Goal: Task Accomplishment & Management: Manage account settings

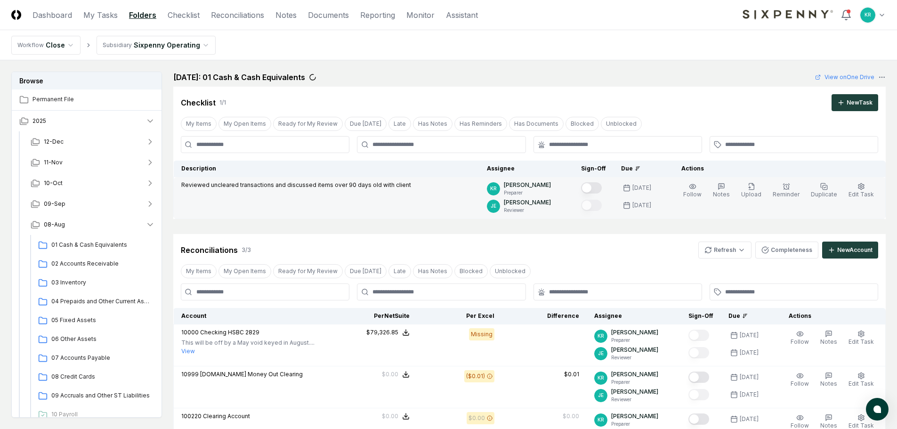
scroll to position [47, 0]
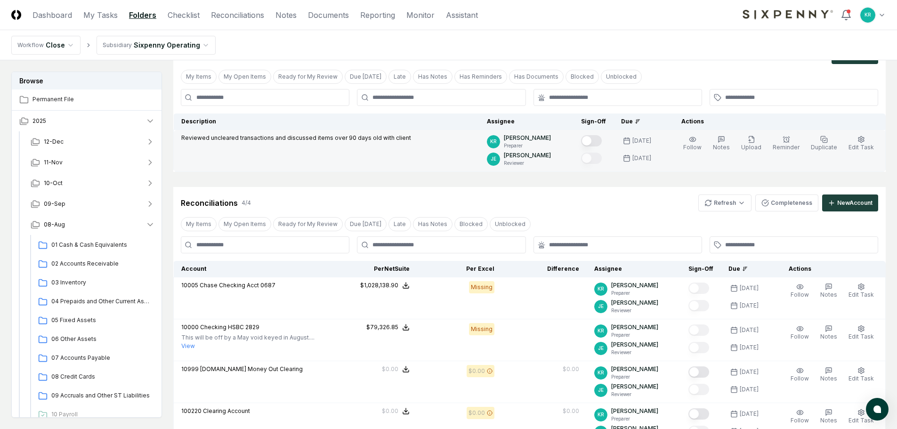
click at [602, 140] on button "Mark complete" at bounding box center [591, 140] width 21 height 11
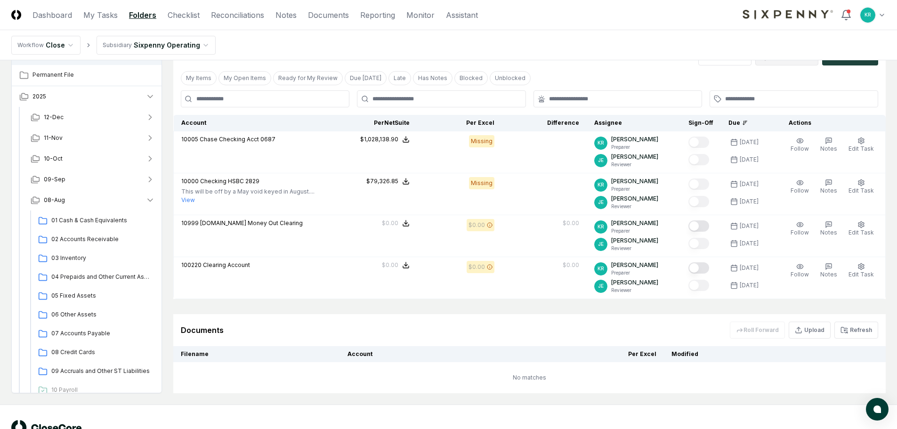
scroll to position [84, 0]
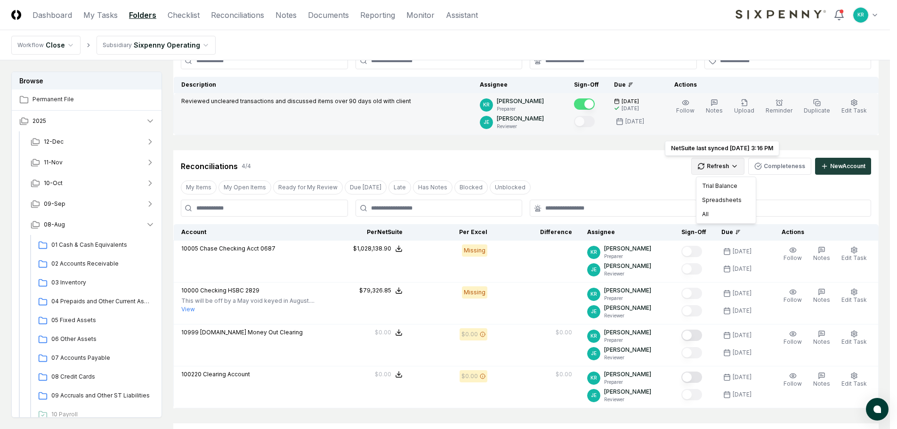
click at [730, 162] on html "CloseCore Dashboard My Tasks Folders Checklist Reconciliations Notes Documents …" at bounding box center [448, 243] width 897 height 654
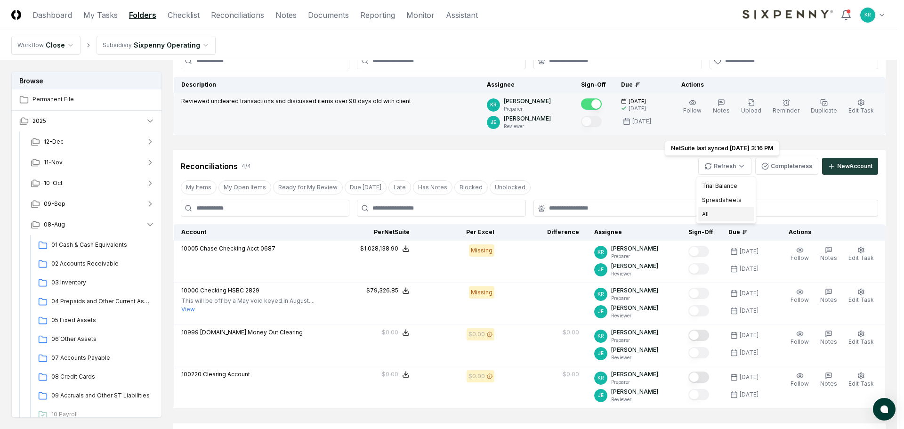
click at [714, 211] on div "All" at bounding box center [726, 214] width 56 height 14
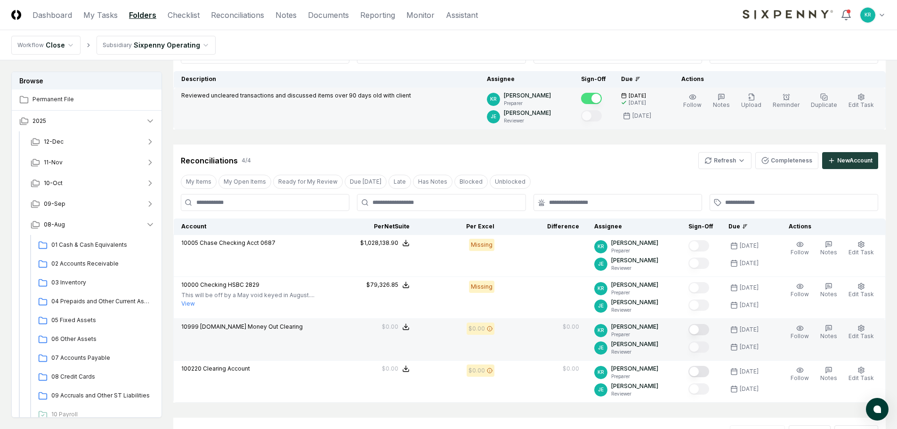
scroll to position [131, 0]
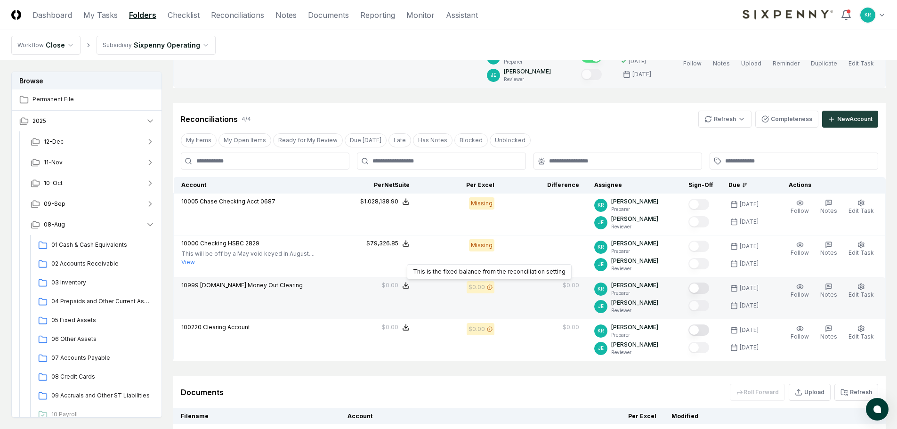
click at [493, 288] on icon at bounding box center [490, 287] width 6 height 6
click at [490, 286] on icon at bounding box center [490, 286] width 0 height 0
click at [493, 286] on icon at bounding box center [490, 287] width 6 height 6
click at [709, 287] on button "Mark complete" at bounding box center [699, 288] width 21 height 11
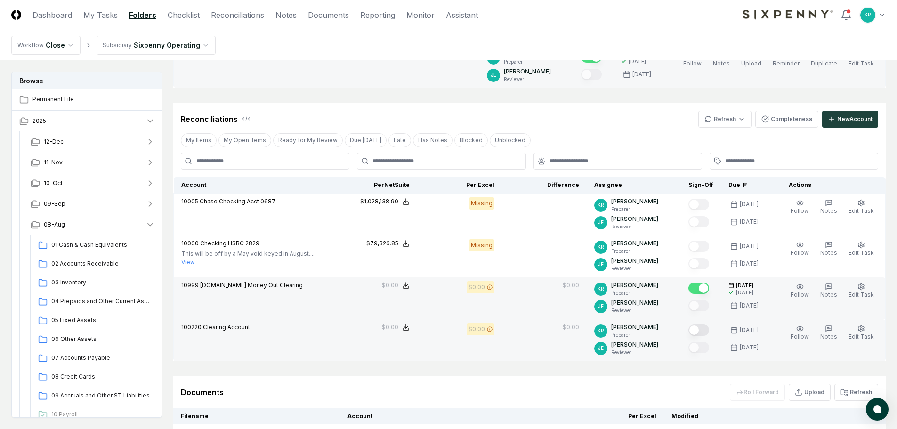
click at [709, 330] on button "Mark complete" at bounding box center [699, 329] width 21 height 11
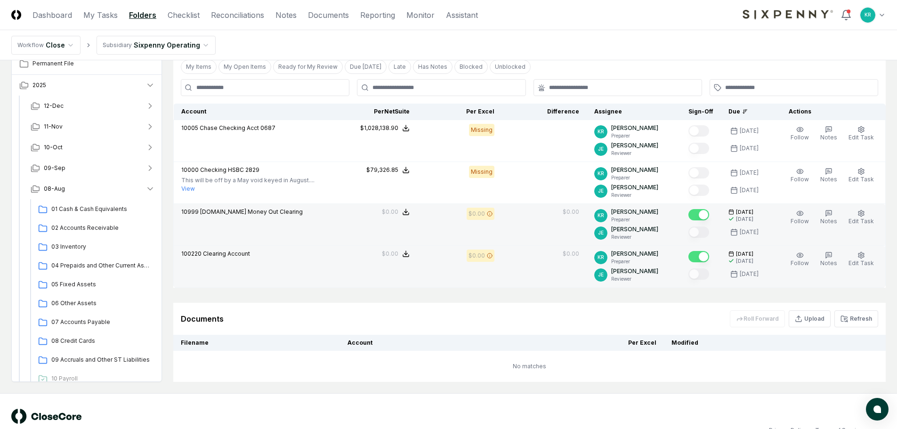
scroll to position [225, 0]
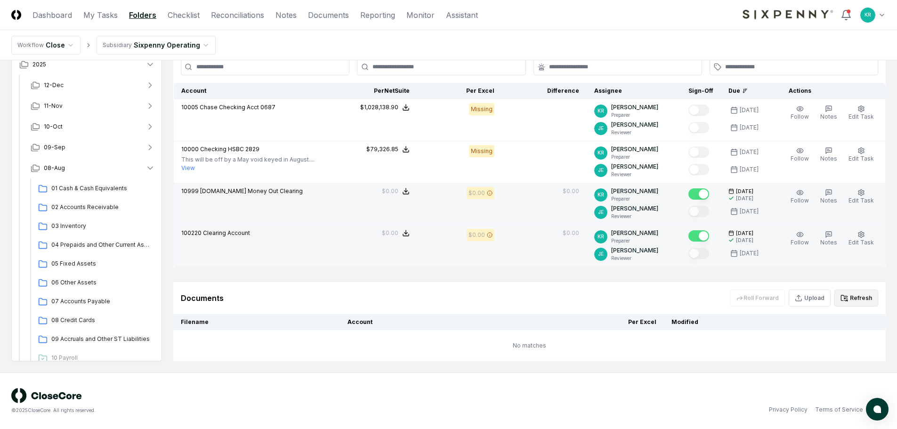
click at [849, 293] on button "Refresh" at bounding box center [856, 298] width 44 height 17
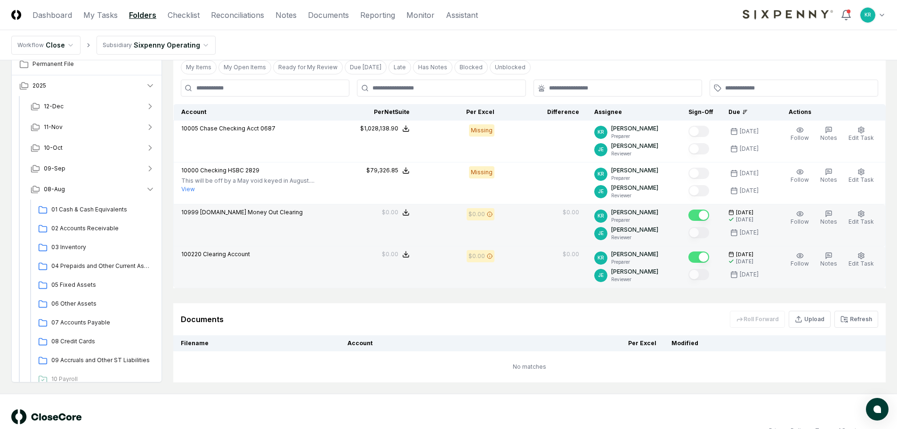
scroll to position [178, 0]
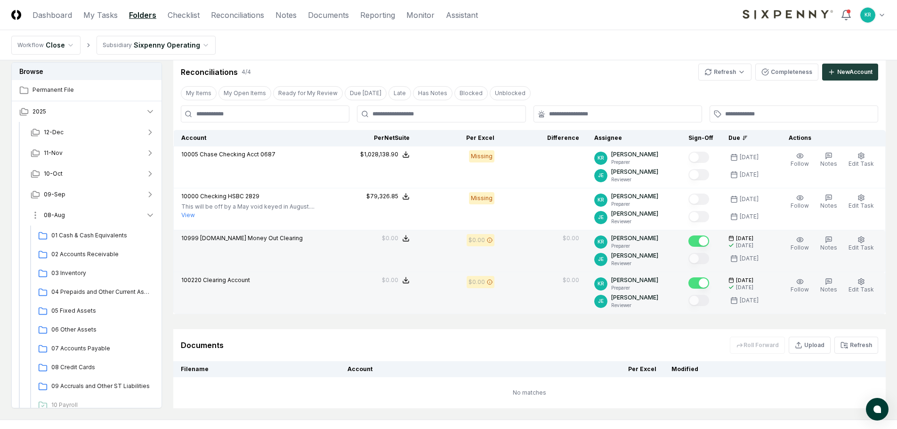
drag, startPoint x: 62, startPoint y: 210, endPoint x: 66, endPoint y: 211, distance: 4.8
click at [62, 210] on button "08-Aug" at bounding box center [92, 215] width 139 height 21
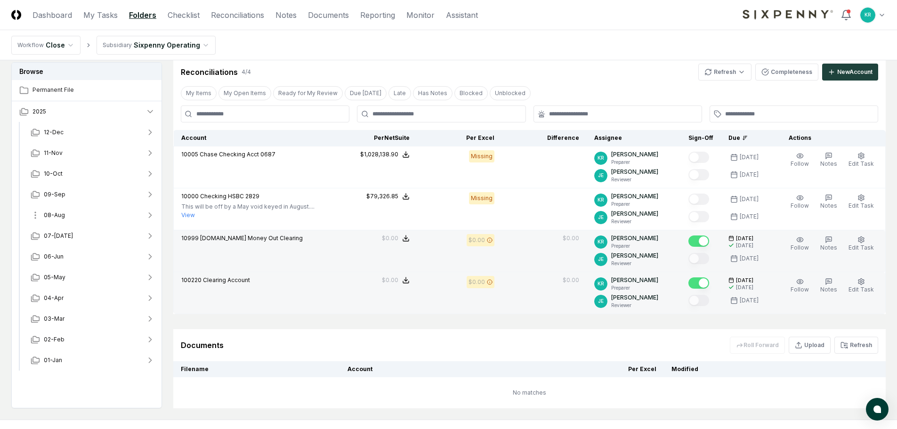
click at [59, 215] on span "08-Aug" at bounding box center [54, 215] width 21 height 8
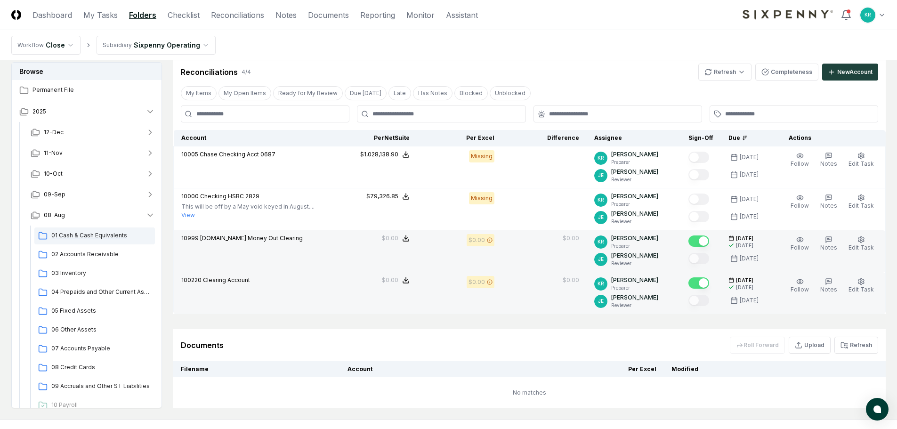
click at [79, 234] on span "01 Cash & Cash Equivalents" at bounding box center [101, 235] width 100 height 8
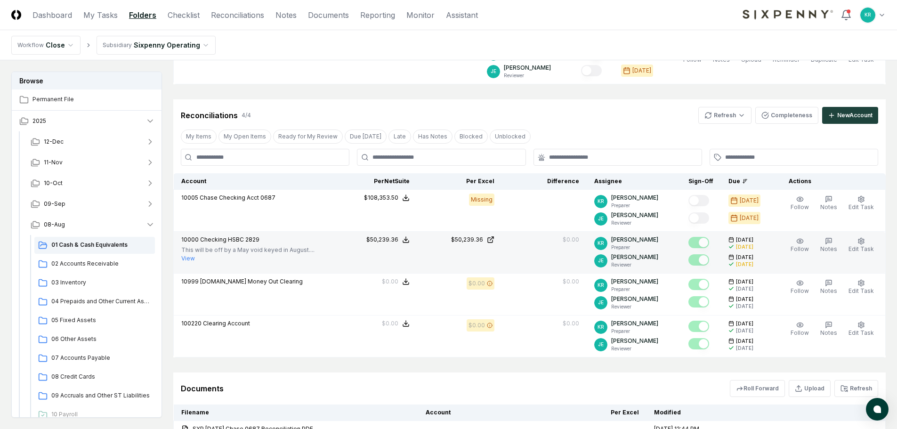
scroll to position [131, 0]
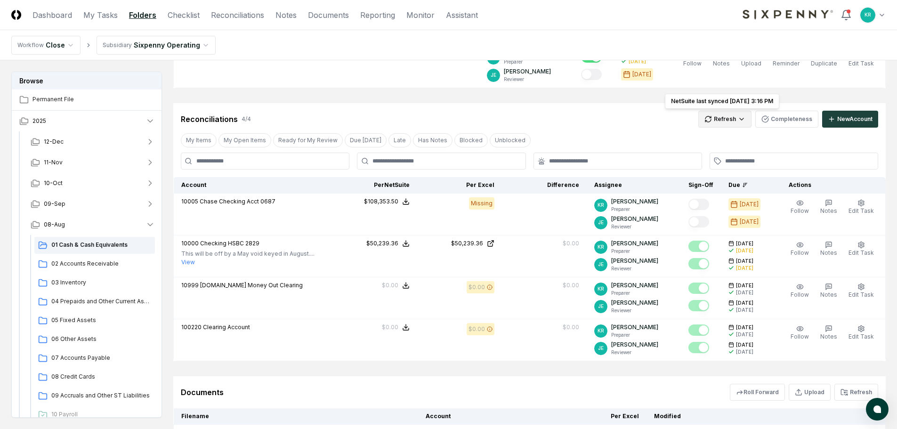
click at [731, 120] on html "CloseCore Dashboard My Tasks Folders Checklist Reconciliations Notes Documents …" at bounding box center [448, 243] width 897 height 748
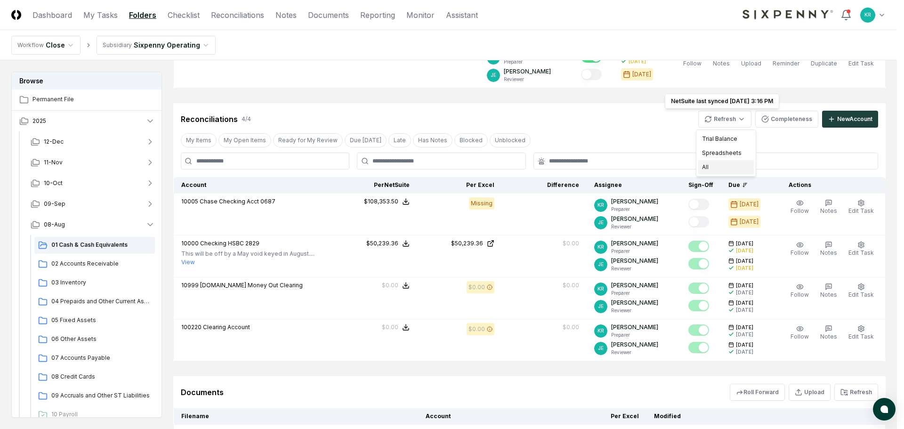
click at [711, 169] on div "All" at bounding box center [726, 167] width 56 height 14
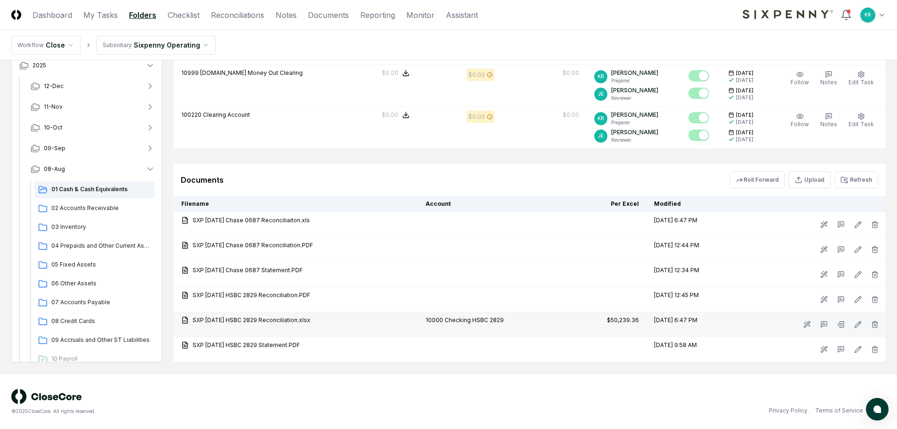
scroll to position [344, 0]
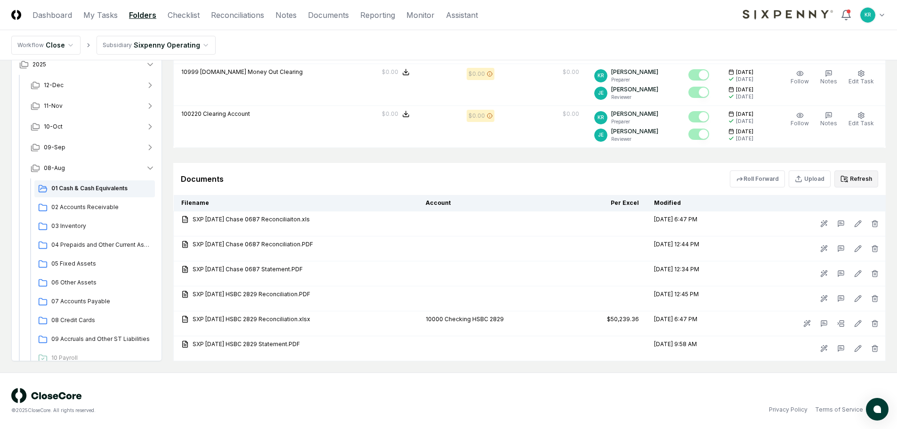
click at [856, 178] on button "Refresh" at bounding box center [856, 178] width 44 height 17
click at [863, 175] on button "Refresh" at bounding box center [856, 178] width 44 height 17
click at [847, 179] on icon at bounding box center [845, 178] width 3 height 1
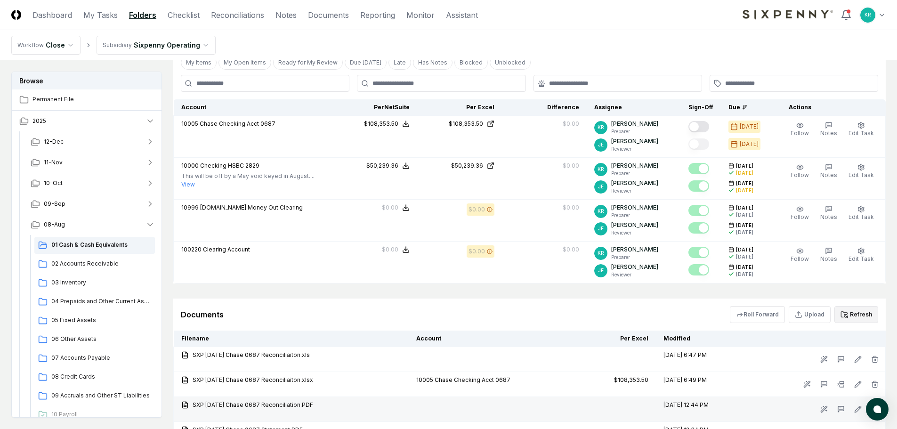
scroll to position [134, 0]
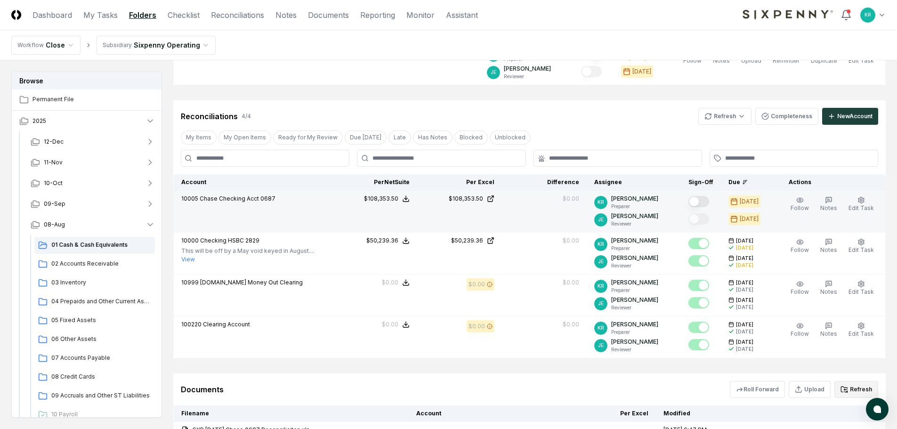
click at [709, 200] on button "Mark complete" at bounding box center [699, 201] width 21 height 11
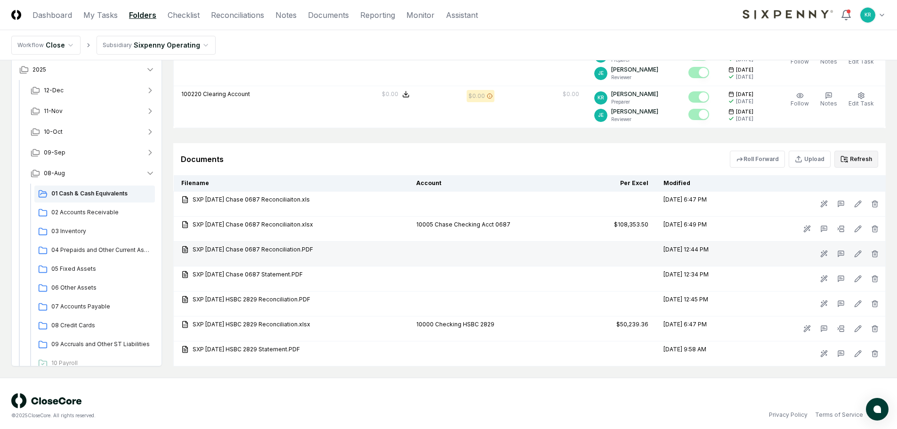
scroll to position [369, 0]
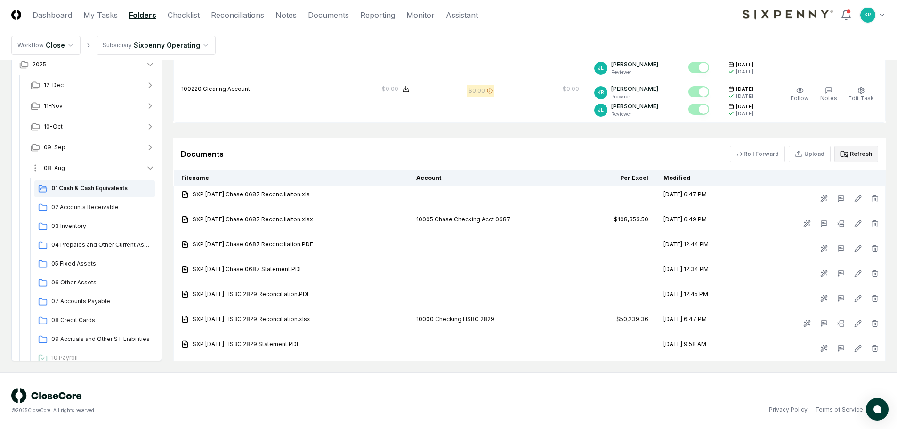
click at [59, 170] on span "08-Aug" at bounding box center [54, 168] width 21 height 8
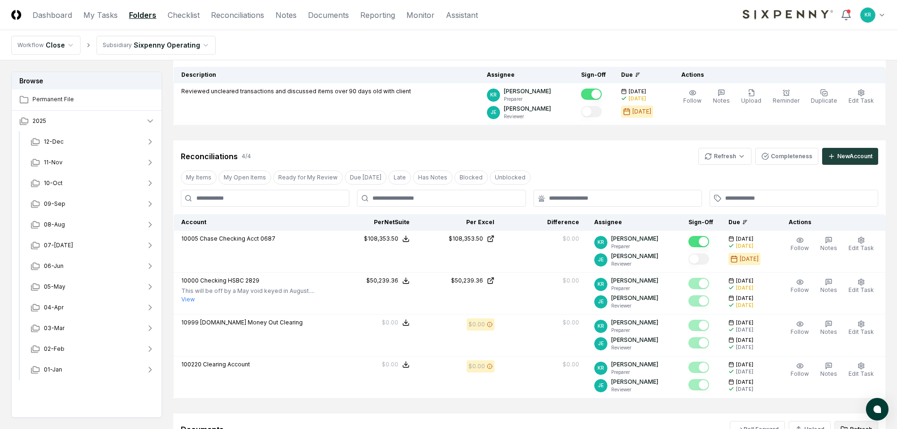
scroll to position [0, 0]
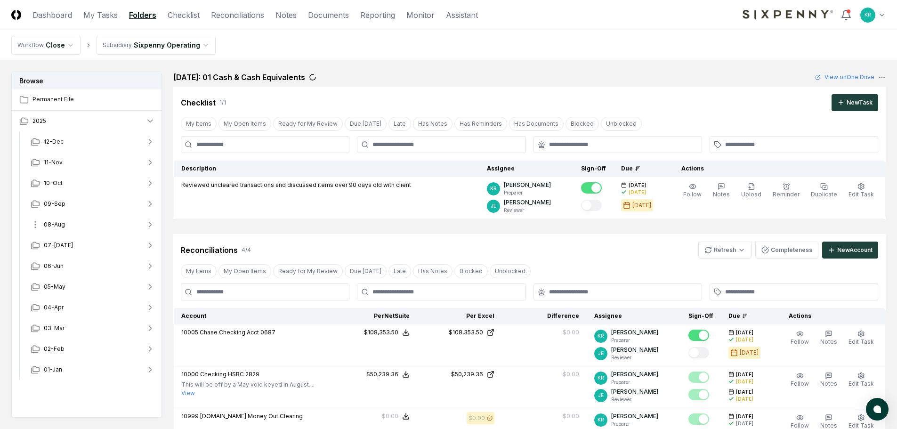
click at [56, 221] on span "08-Aug" at bounding box center [54, 224] width 21 height 8
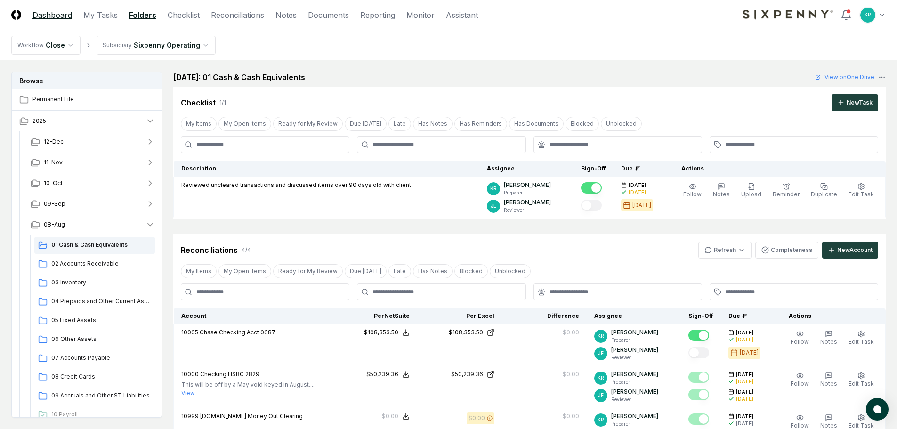
click at [65, 12] on link "Dashboard" at bounding box center [52, 14] width 40 height 11
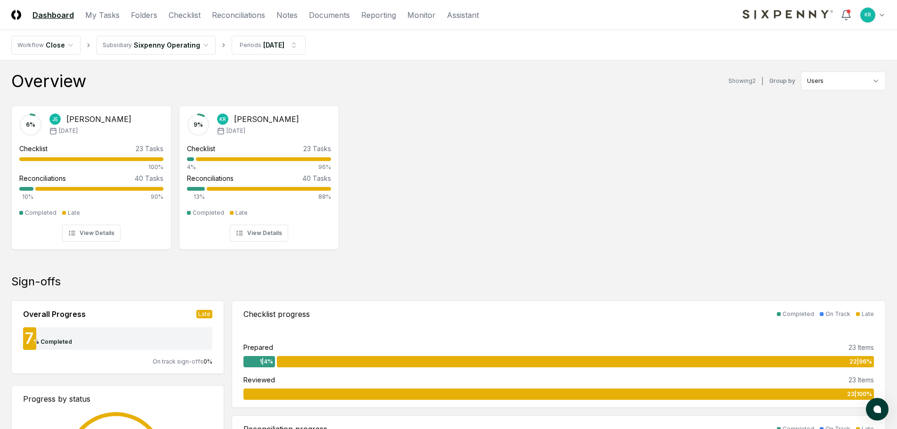
click at [407, 152] on div "6 % [PERSON_NAME] [DATE] Checklist 23 Tasks 100% Reconciliations 40 Tasks 10% 9…" at bounding box center [448, 176] width 897 height 157
click at [473, 173] on div "6 % [PERSON_NAME] [DATE] Checklist 23 Tasks 100% Reconciliations 40 Tasks 10% 9…" at bounding box center [448, 176] width 897 height 157
click at [445, 203] on div "6 % [PERSON_NAME] [DATE] Checklist 23 Tasks 100% Reconciliations 40 Tasks 10% 9…" at bounding box center [448, 176] width 897 height 157
click at [143, 17] on link "Folders" at bounding box center [144, 14] width 26 height 11
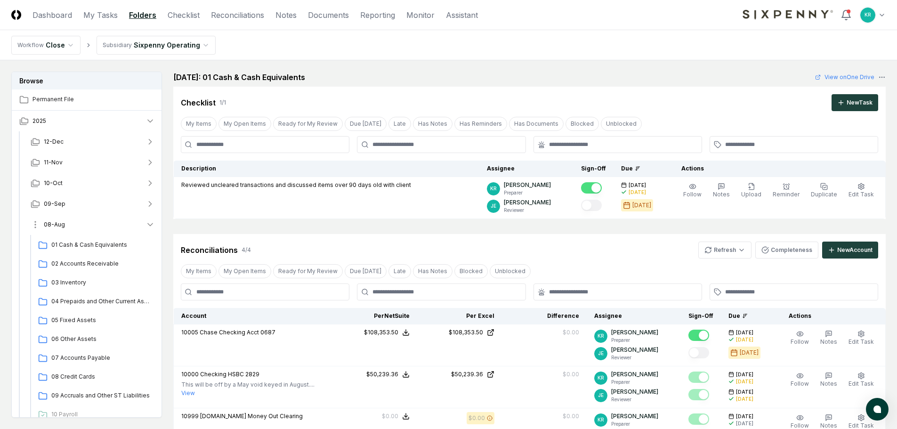
click at [50, 227] on span "08-Aug" at bounding box center [54, 224] width 21 height 8
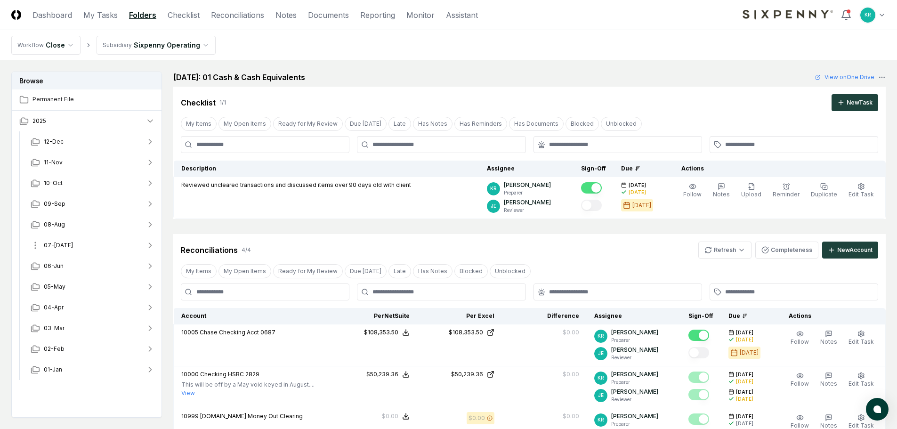
click at [52, 249] on span "07-[DATE]" at bounding box center [58, 245] width 29 height 8
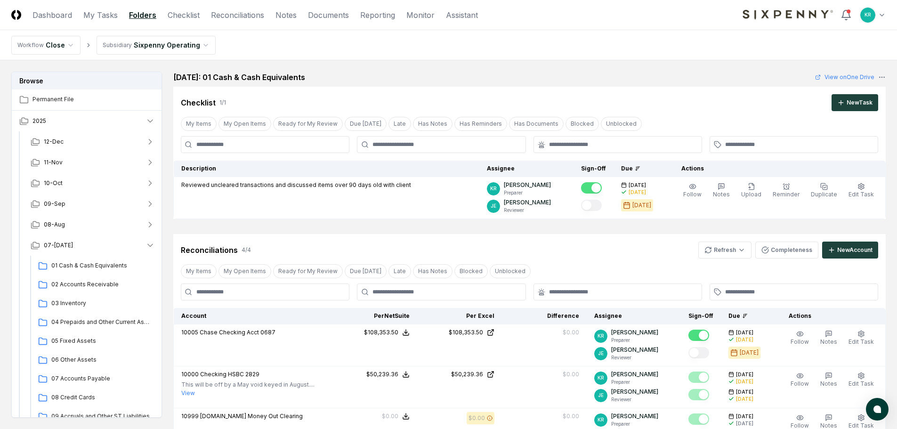
scroll to position [47, 0]
